Goal: Task Accomplishment & Management: Use online tool/utility

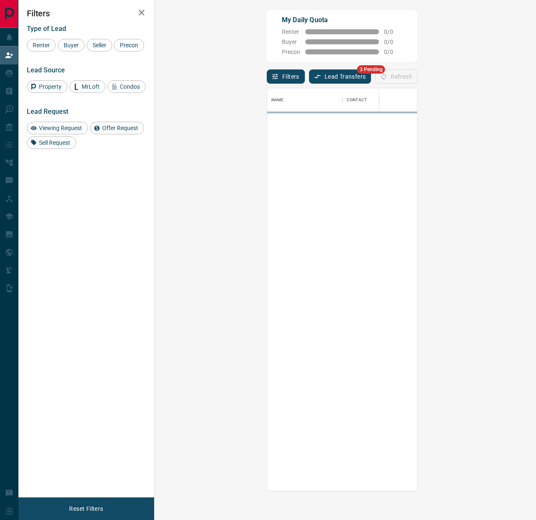
scroll to position [403, 363]
click at [309, 72] on button "Lead Transfers" at bounding box center [340, 76] width 62 height 14
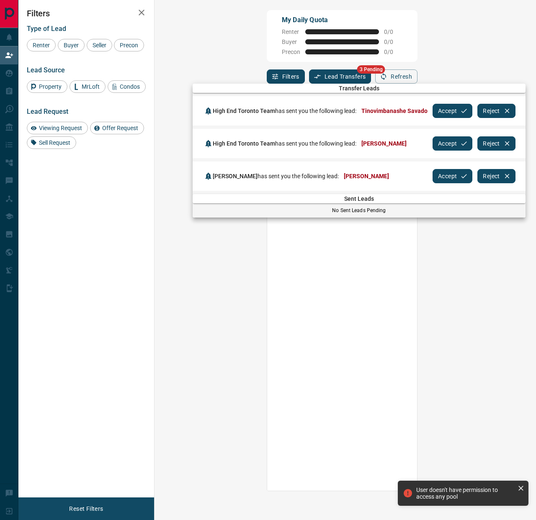
click at [453, 113] on button "Accept" at bounding box center [452, 111] width 40 height 14
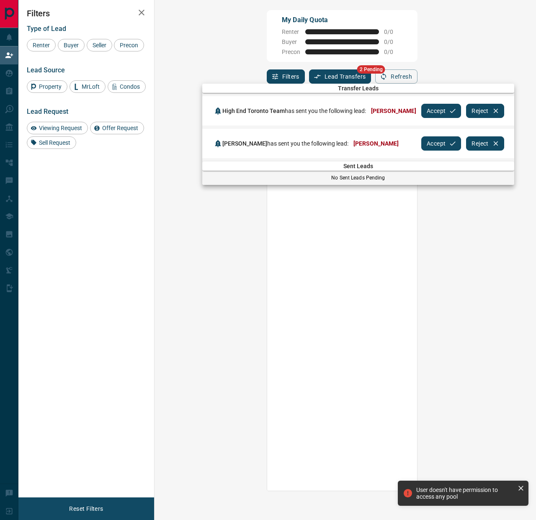
click at [438, 110] on button "Accept" at bounding box center [441, 111] width 40 height 14
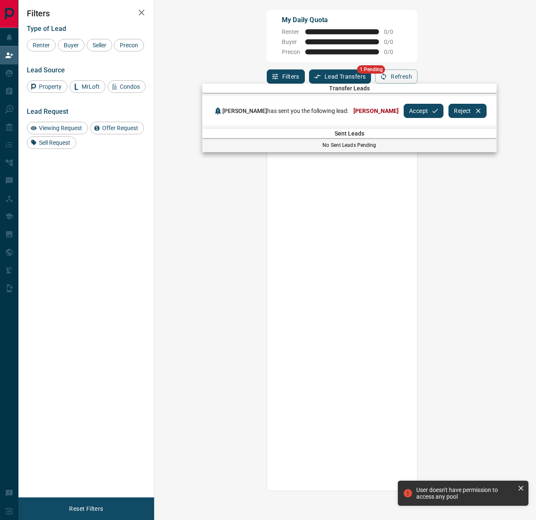
click at [435, 111] on button "Accept" at bounding box center [423, 111] width 40 height 14
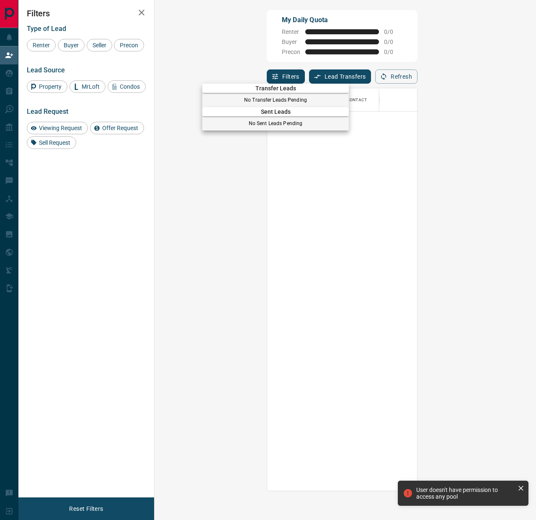
click at [8, 82] on div at bounding box center [268, 260] width 536 height 520
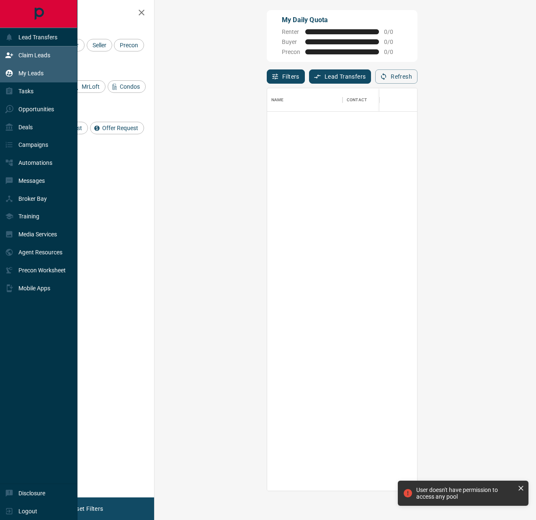
click at [7, 75] on icon at bounding box center [9, 73] width 7 height 7
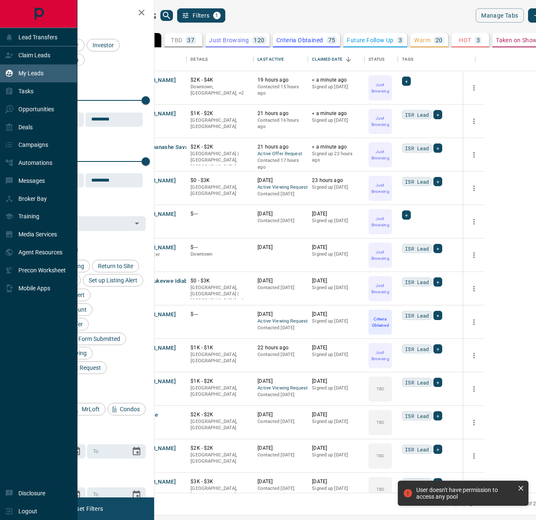
scroll to position [445, 377]
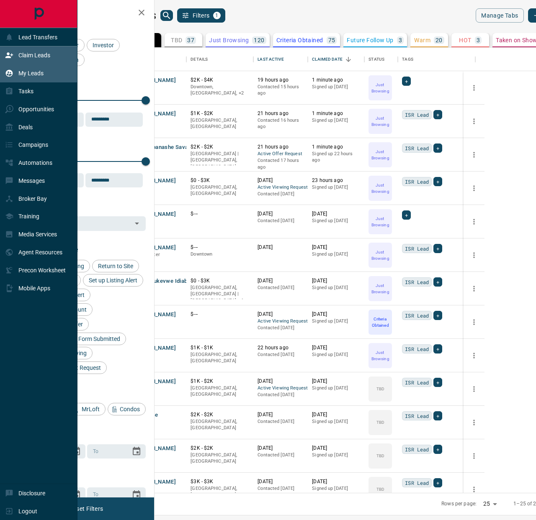
click at [37, 53] on p "Claim Leads" at bounding box center [34, 55] width 32 height 7
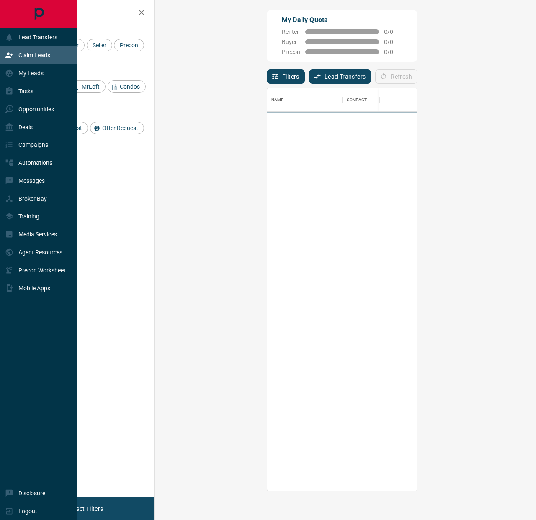
scroll to position [403, 363]
